Goal: Navigation & Orientation: Find specific page/section

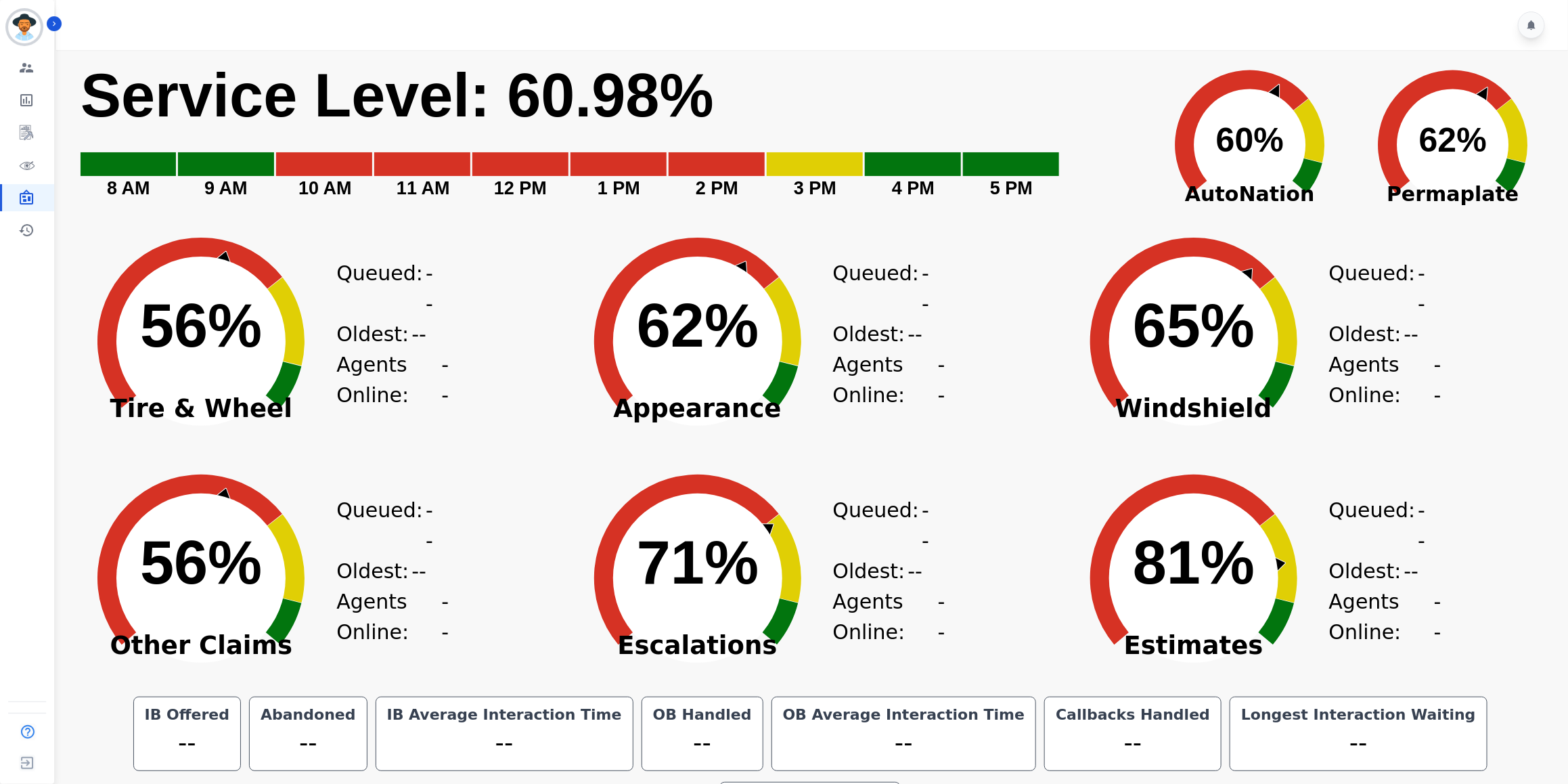
drag, startPoint x: 490, startPoint y: 233, endPoint x: 475, endPoint y: 243, distance: 18.0
click at [488, 233] on div "Created with Highcharts 10.3.3 56% ​ 56% Tire & Wheel Queued: -- Oldest: -- Age…" at bounding box center [314, 331] width 496 height 237
